Goal: Task Accomplishment & Management: Use online tool/utility

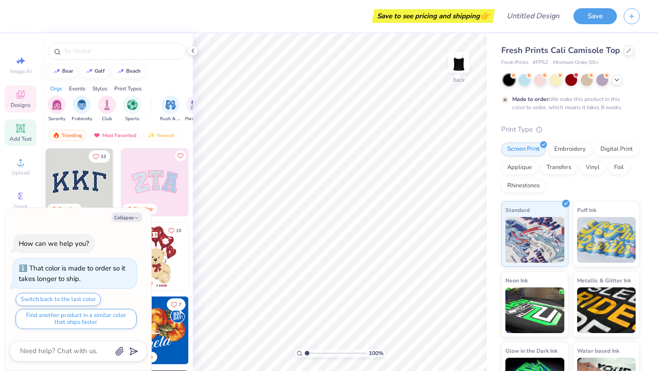
click at [22, 138] on span "Add Text" at bounding box center [21, 138] width 22 height 7
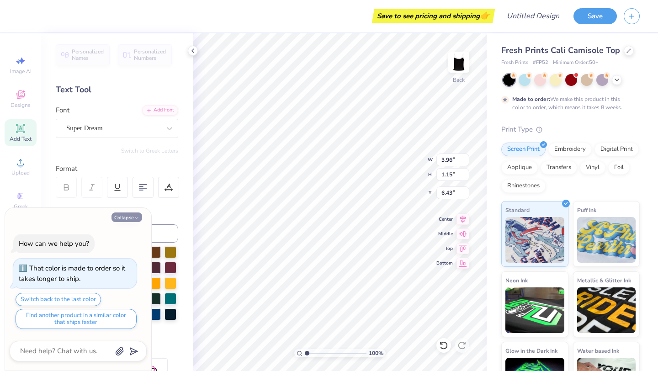
click at [128, 218] on button "Collapse" at bounding box center [126, 217] width 31 height 10
type textarea "x"
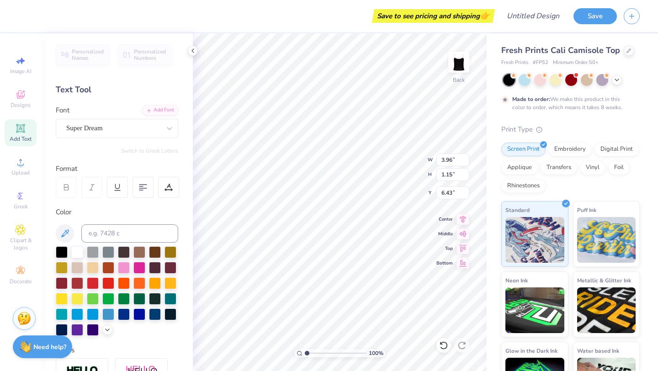
type textarea "knect"
click at [124, 129] on div "Super Dream" at bounding box center [113, 128] width 96 height 14
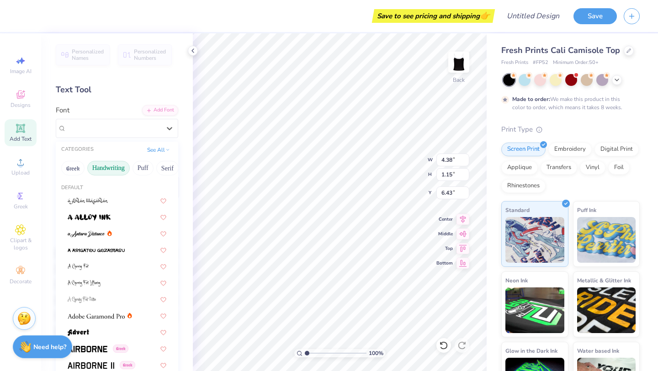
click at [118, 167] on button "Handwriting" at bounding box center [108, 168] width 42 height 15
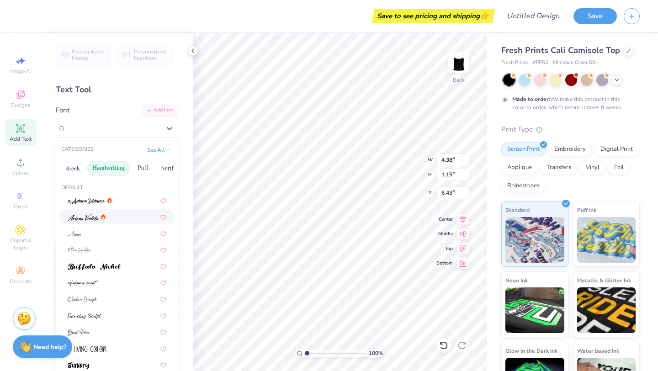
click at [124, 214] on div at bounding box center [117, 217] width 99 height 10
click at [132, 130] on div "[PERSON_NAME]" at bounding box center [113, 128] width 96 height 14
click at [118, 198] on div at bounding box center [117, 201] width 99 height 10
click at [117, 131] on div "a Antara Distance" at bounding box center [113, 128] width 96 height 14
click at [117, 237] on div at bounding box center [117, 233] width 99 height 10
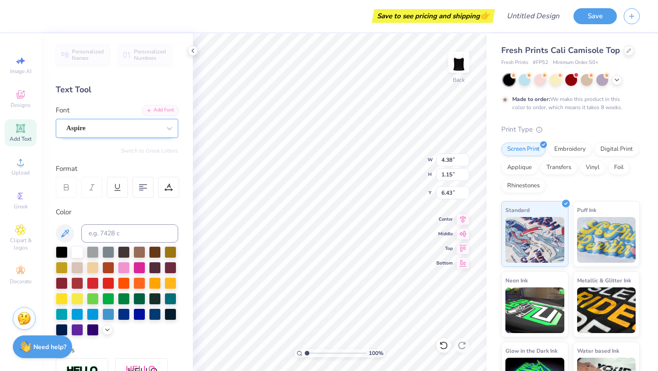
click at [125, 133] on div "Aspire" at bounding box center [113, 128] width 96 height 14
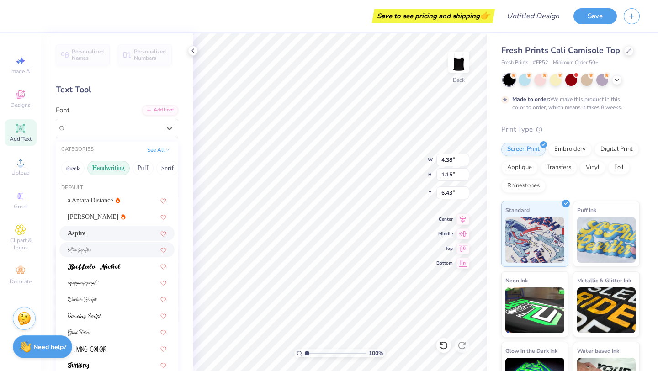
click at [127, 252] on div at bounding box center [117, 250] width 99 height 10
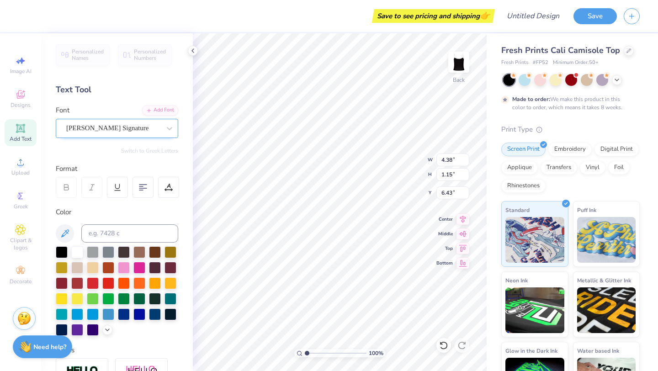
click at [123, 130] on div "[PERSON_NAME] Signature" at bounding box center [113, 128] width 96 height 14
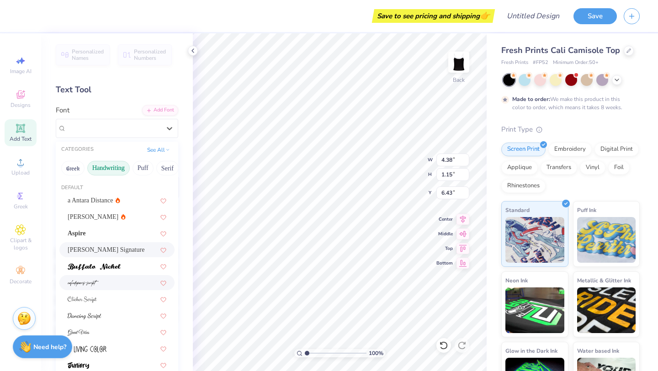
click at [122, 279] on div at bounding box center [117, 283] width 99 height 10
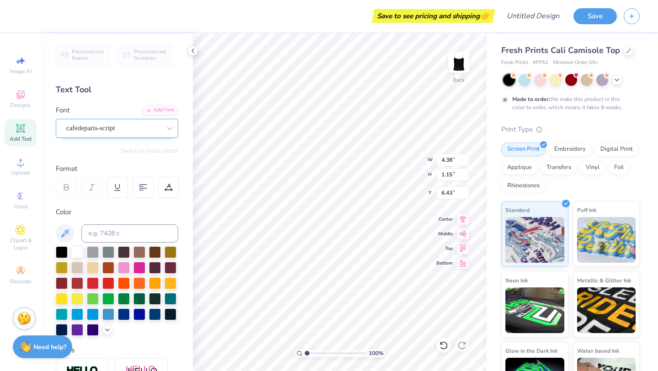
click at [124, 126] on div "cafedeparis-script" at bounding box center [113, 128] width 96 height 14
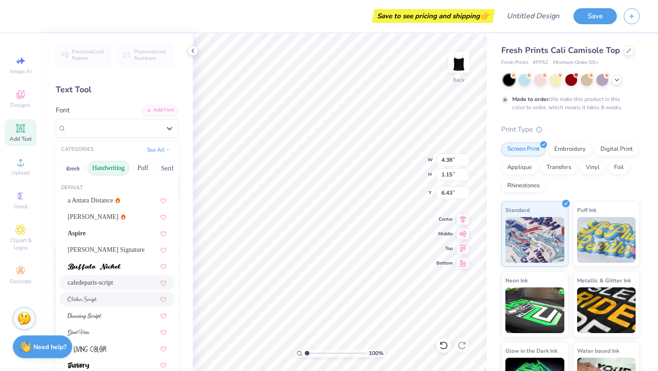
click at [114, 302] on div at bounding box center [117, 299] width 99 height 10
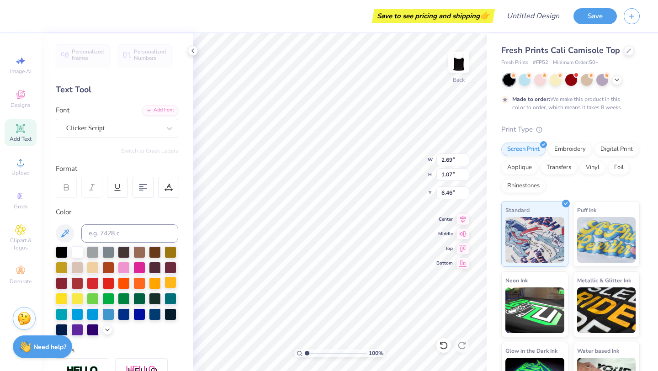
type input "1.11"
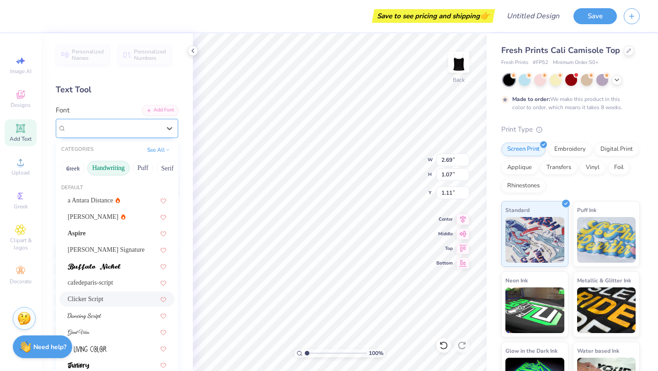
click at [146, 127] on div "Clicker Script" at bounding box center [113, 128] width 96 height 14
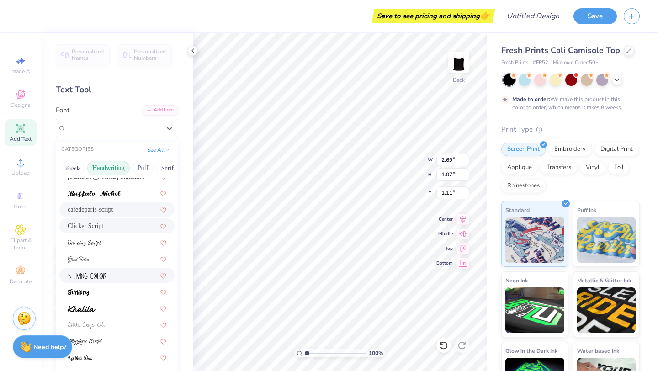
scroll to position [114, 0]
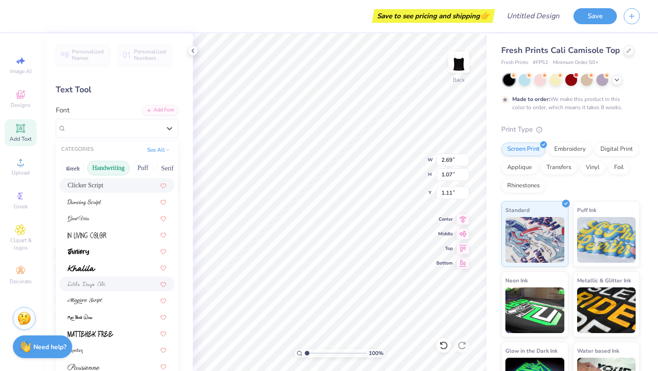
click at [119, 283] on div at bounding box center [117, 284] width 99 height 10
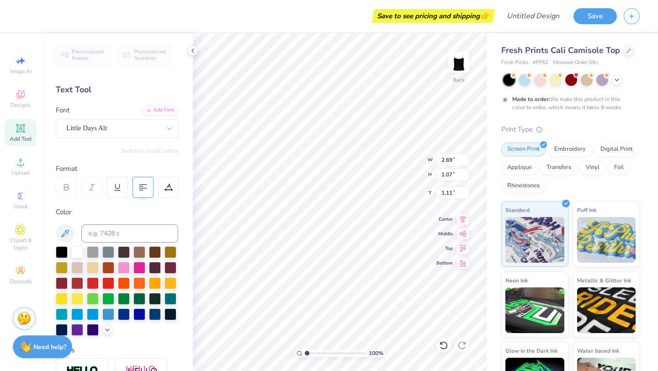
type input "3.14"
type input "1.19"
type input "1.05"
click at [127, 132] on div "Little Days Alt" at bounding box center [113, 128] width 96 height 14
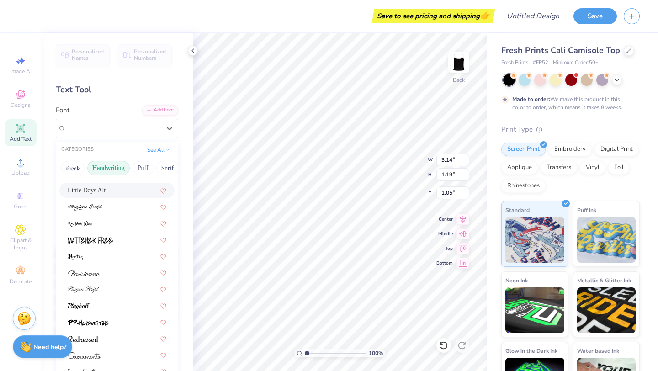
scroll to position [9, 0]
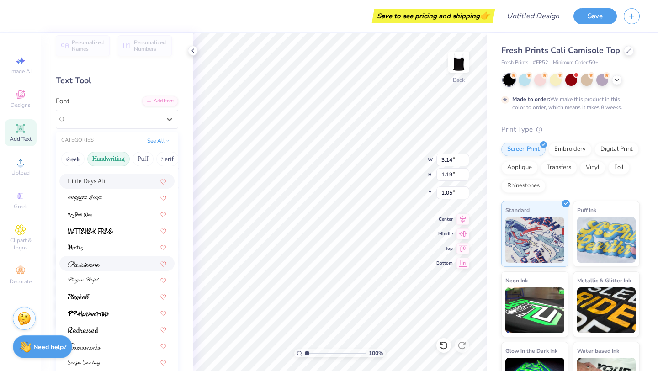
click at [101, 267] on div at bounding box center [117, 264] width 99 height 10
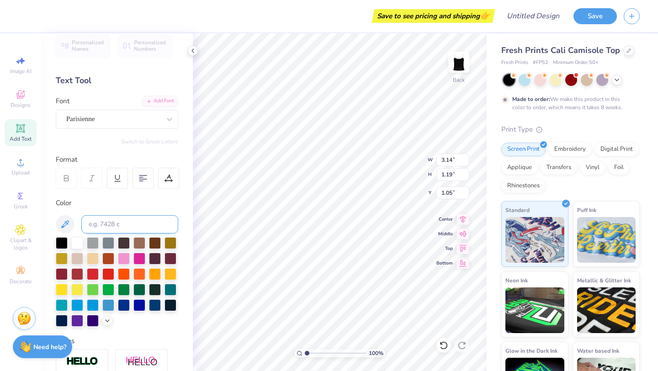
type input "3.28"
type input "1.26"
type input "1.01"
click at [536, 22] on input "Design Title" at bounding box center [544, 16] width 45 height 18
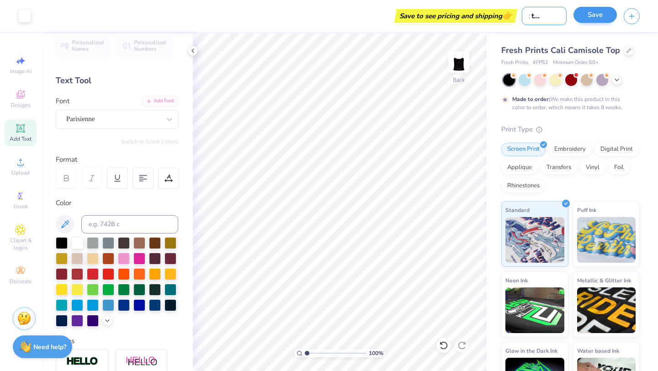
type input "knect tank top"
click at [592, 13] on button "Save" at bounding box center [594, 15] width 43 height 16
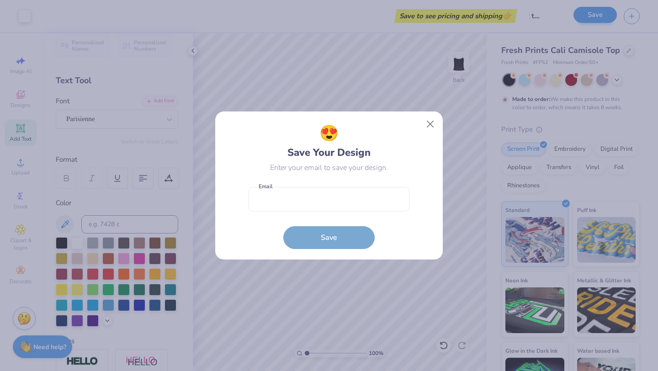
scroll to position [0, 0]
click at [362, 199] on input "email" at bounding box center [329, 199] width 161 height 25
type input "[EMAIL_ADDRESS][DOMAIN_NAME]"
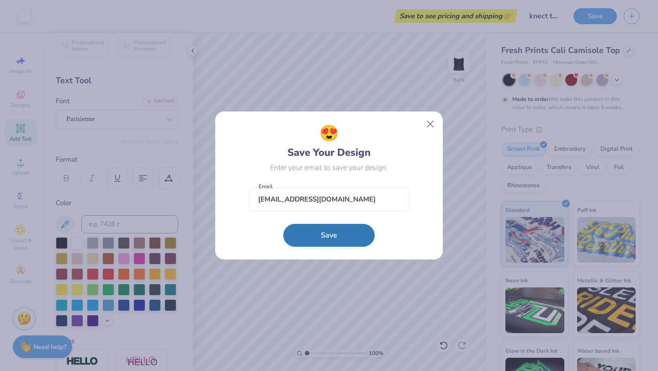
click at [346, 237] on button "Save" at bounding box center [328, 235] width 91 height 23
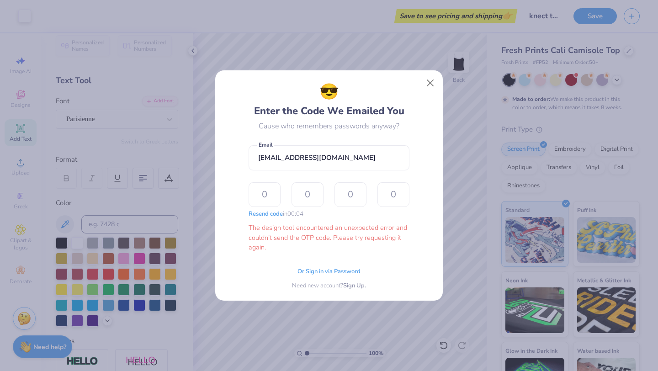
click at [361, 49] on div "😎 Enter the Code We Emailed You Cause who remembers passwords anyway? [EMAIL_AD…" at bounding box center [329, 185] width 658 height 371
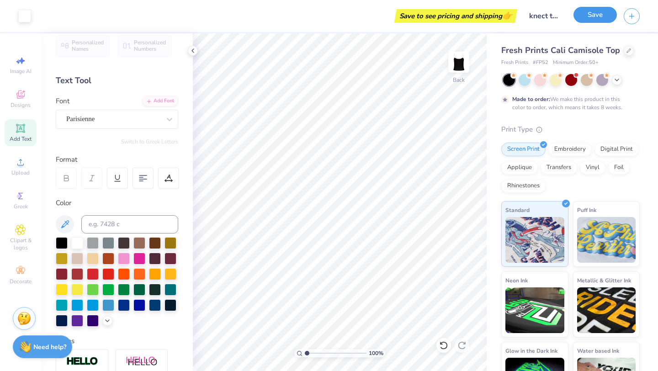
click at [586, 16] on button "Save" at bounding box center [594, 15] width 43 height 16
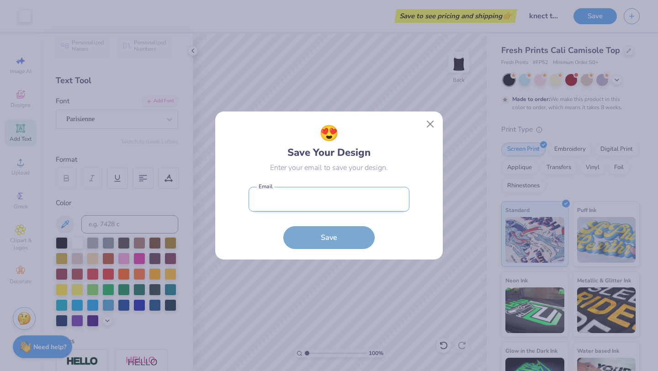
click at [316, 196] on input "email" at bounding box center [329, 199] width 161 height 25
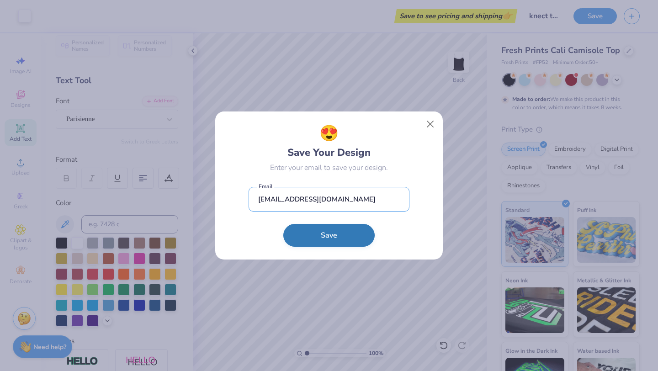
type input "[EMAIL_ADDRESS][DOMAIN_NAME]"
click at [307, 237] on button "Save" at bounding box center [328, 235] width 91 height 23
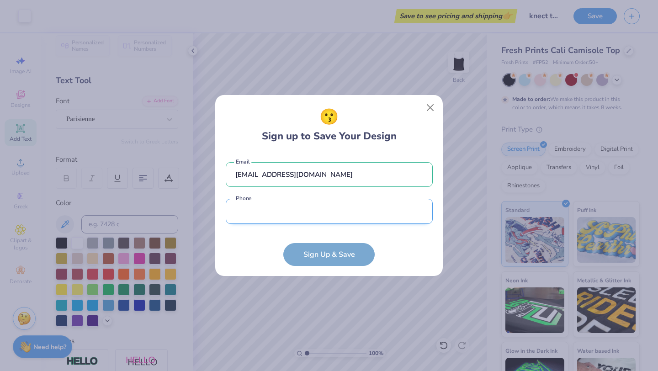
click at [298, 221] on input "tel" at bounding box center [329, 211] width 207 height 25
type input "[PHONE_NUMBER]"
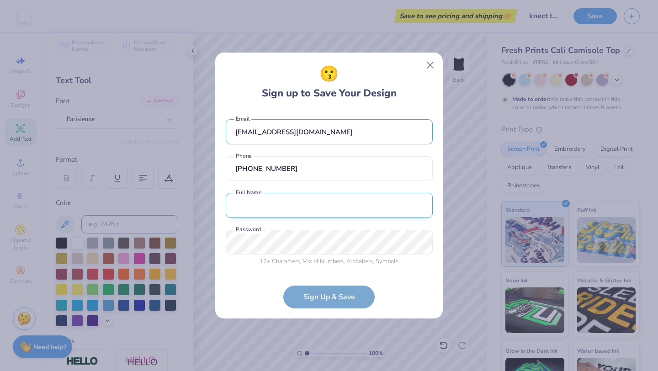
click at [278, 204] on input "text" at bounding box center [329, 205] width 207 height 25
type input "[PERSON_NAME]"
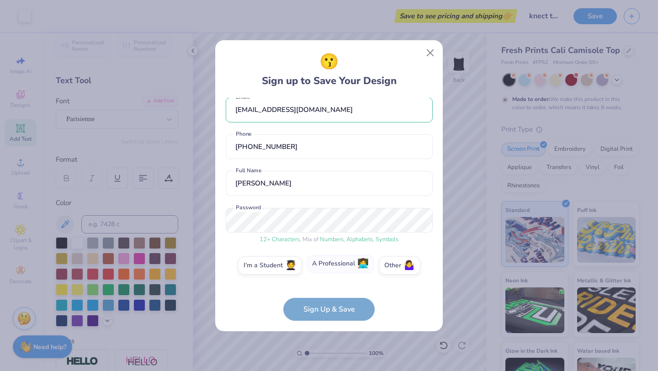
click at [346, 268] on label "A Professional 👩‍💻" at bounding box center [341, 264] width 68 height 18
click at [332, 274] on input "A Professional 👩‍💻" at bounding box center [329, 277] width 6 height 6
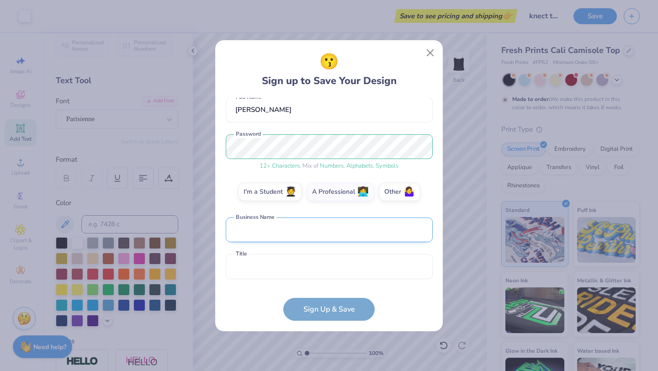
click at [326, 236] on input "text" at bounding box center [329, 229] width 207 height 25
type input "Knect Marketing"
click at [316, 271] on input "text" at bounding box center [329, 266] width 207 height 25
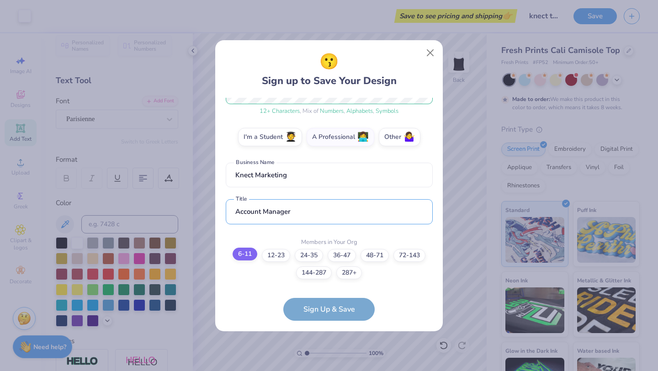
type input "Account Manager"
click at [245, 258] on label "6-11" at bounding box center [245, 254] width 25 height 13
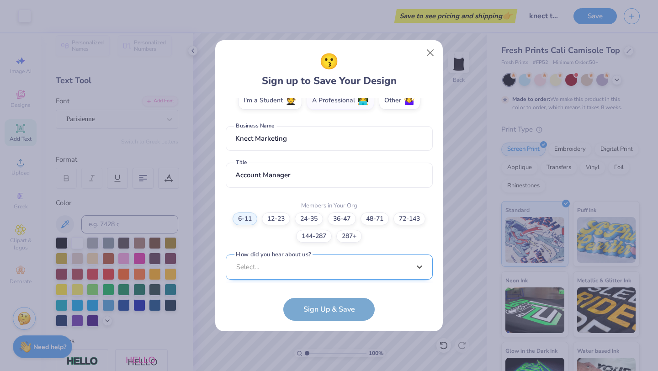
click at [307, 274] on div "option LinkedIn focused, 9 of 15. 15 results available. Use Up and Down to choo…" at bounding box center [329, 337] width 207 height 167
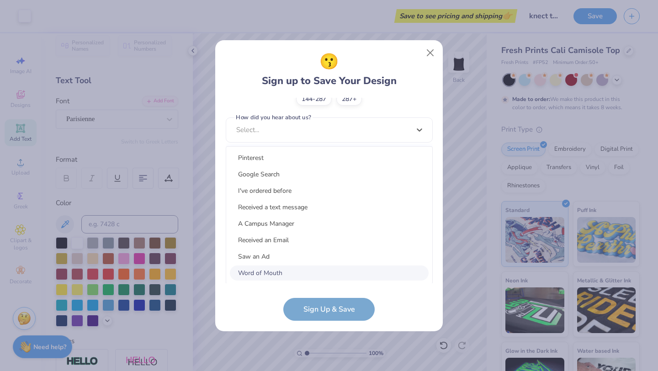
click at [286, 270] on div "Word of Mouth" at bounding box center [329, 272] width 199 height 15
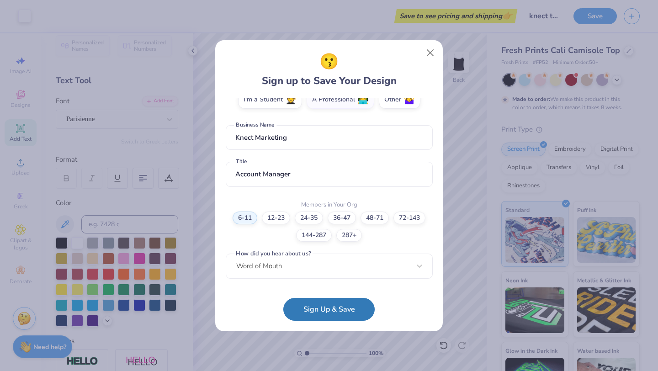
scroll to position [175, 0]
click at [304, 304] on button "Sign Up & Save" at bounding box center [328, 307] width 91 height 23
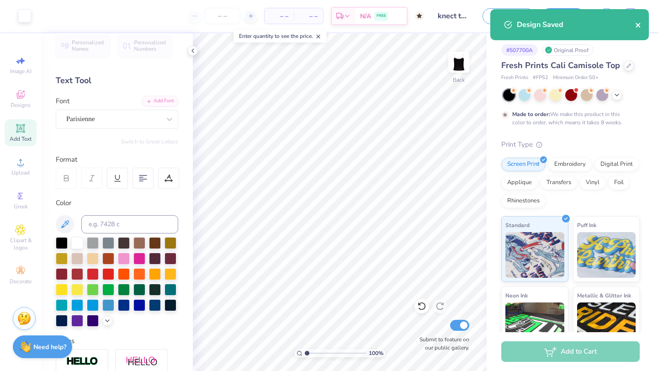
click at [638, 23] on icon "close" at bounding box center [638, 24] width 6 height 7
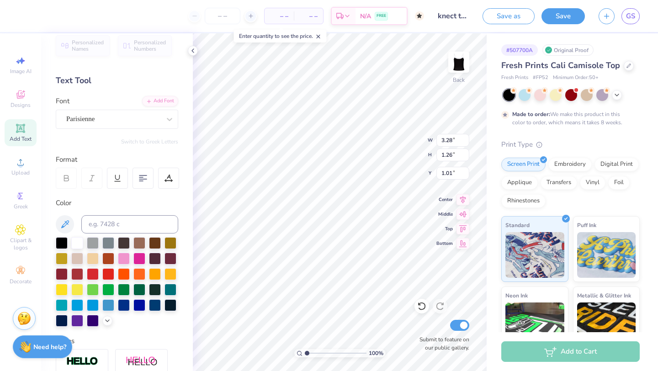
type input "2.45"
type input "0.94"
type input "0.99"
click at [556, 18] on button "Save" at bounding box center [562, 15] width 43 height 16
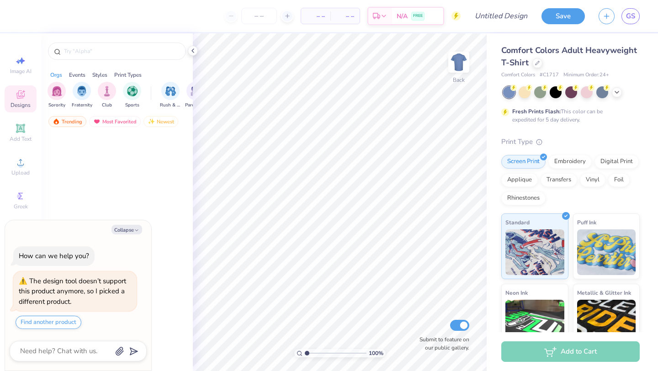
type textarea "x"
